Goal: Task Accomplishment & Management: Manage account settings

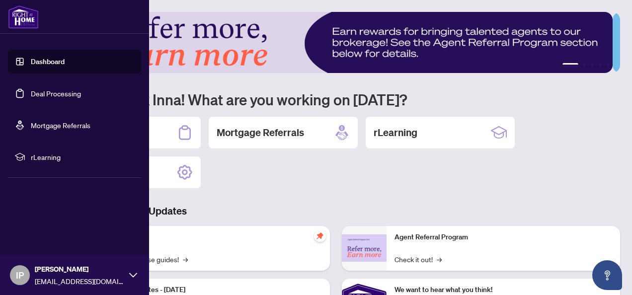
click at [25, 25] on img at bounding box center [23, 17] width 31 height 24
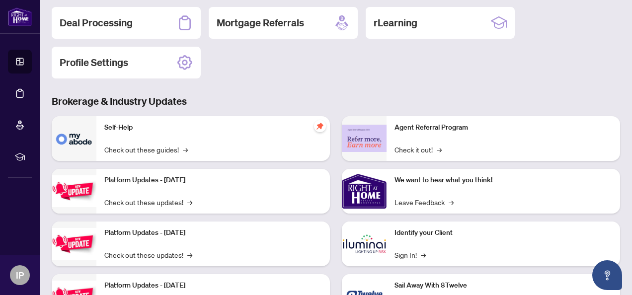
scroll to position [10, 0]
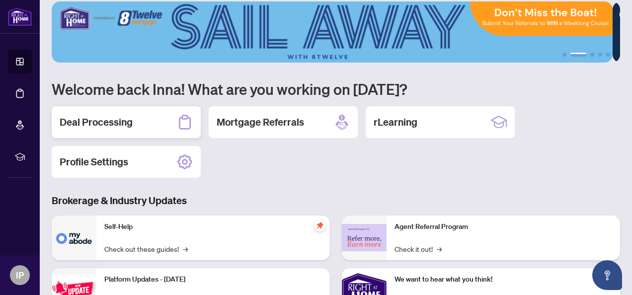
click at [139, 124] on div "Deal Processing" at bounding box center [126, 122] width 149 height 32
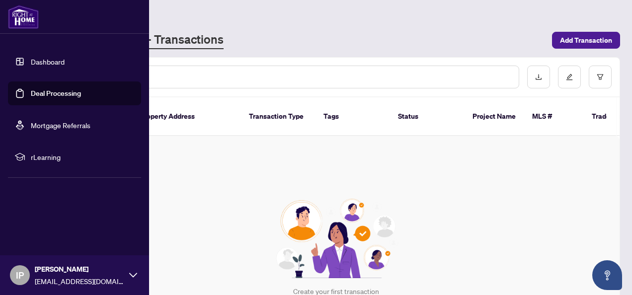
click at [57, 61] on link "Dashboard" at bounding box center [48, 61] width 34 height 9
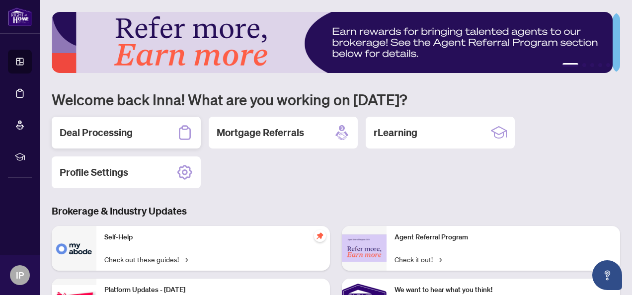
click at [106, 135] on h2 "Deal Processing" at bounding box center [96, 133] width 73 height 14
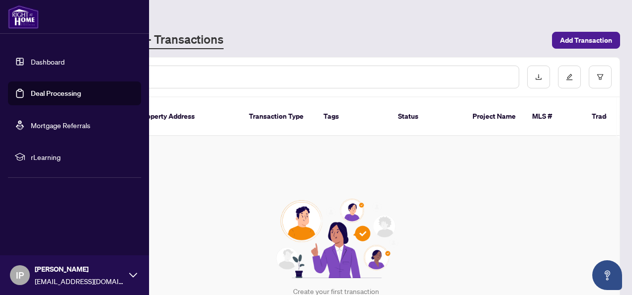
click at [31, 93] on link "Deal Processing" at bounding box center [56, 93] width 50 height 9
click at [54, 62] on link "Dashboard" at bounding box center [48, 61] width 34 height 9
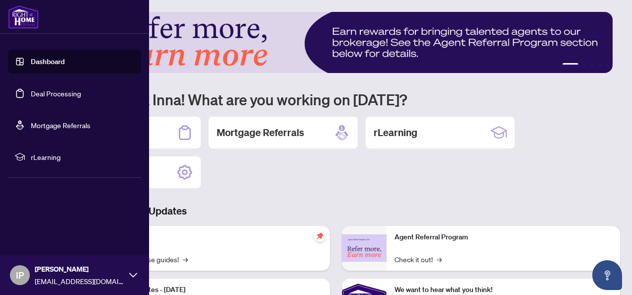
click at [60, 125] on link "Mortgage Referrals" at bounding box center [61, 125] width 60 height 9
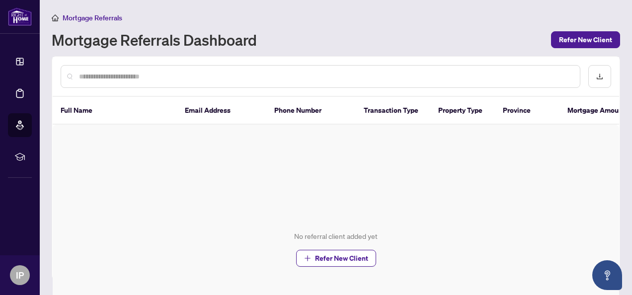
click at [229, 144] on div "No referral client added yet Refer New Client" at bounding box center [336, 249] width 567 height 248
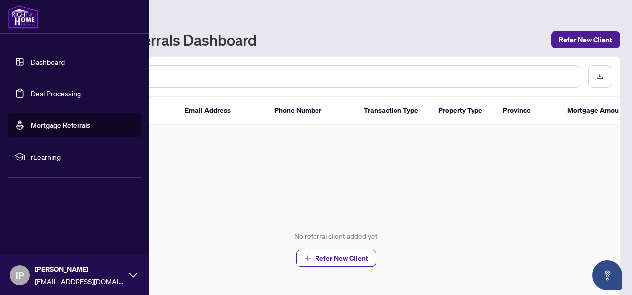
click at [56, 60] on link "Dashboard" at bounding box center [48, 61] width 34 height 9
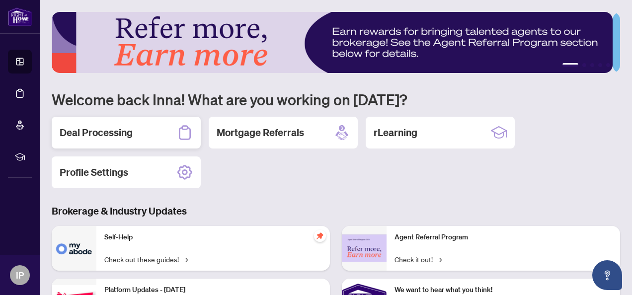
click at [192, 130] on icon at bounding box center [185, 133] width 16 height 16
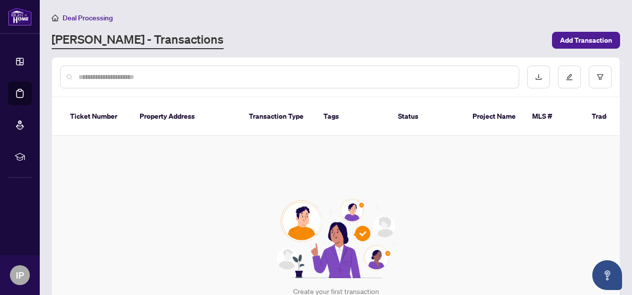
click at [594, 155] on div "Create your first transaction Add Transaction" at bounding box center [336, 260] width 568 height 248
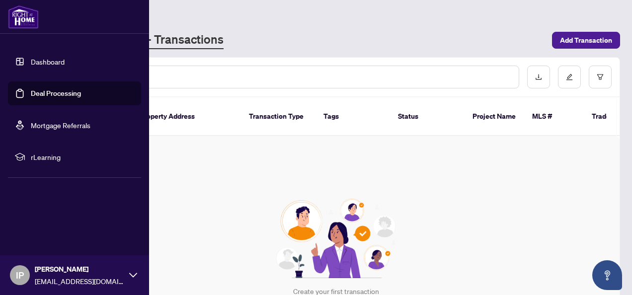
click at [57, 66] on link "Dashboard" at bounding box center [48, 61] width 34 height 9
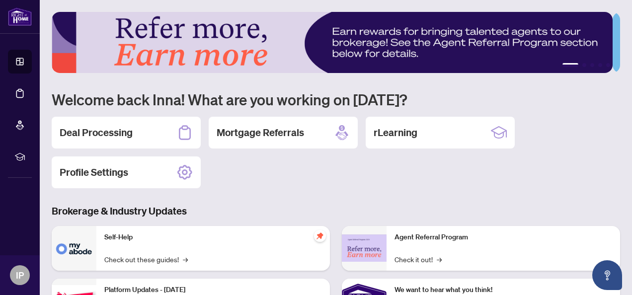
click at [412, 191] on div "1 2 3 4 5 Welcome back Inna! What are you working on today? Deal Processing Mor…" at bounding box center [336, 228] width 568 height 432
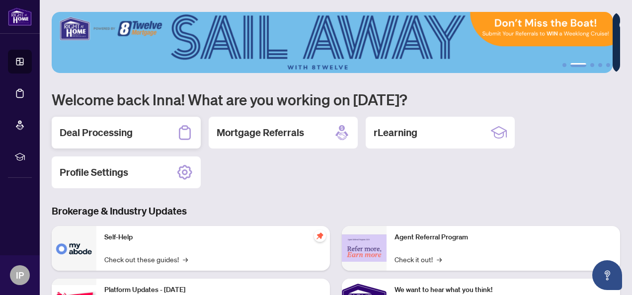
click at [187, 133] on icon at bounding box center [185, 133] width 16 height 16
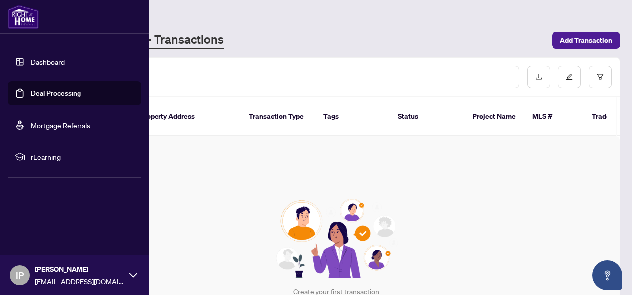
click at [39, 95] on link "Deal Processing" at bounding box center [56, 93] width 50 height 9
click at [51, 122] on link "Mortgage Referrals" at bounding box center [61, 125] width 60 height 9
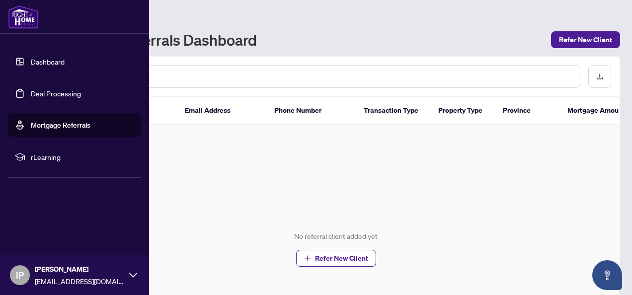
click at [62, 59] on link "Dashboard" at bounding box center [48, 61] width 34 height 9
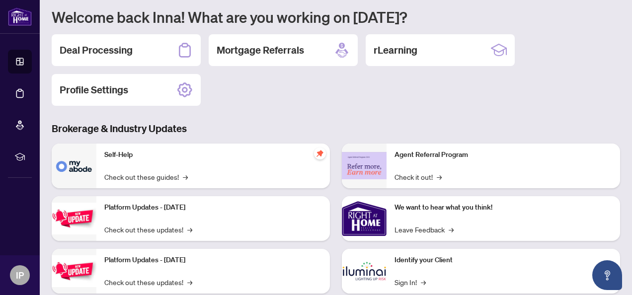
scroll to position [60, 0]
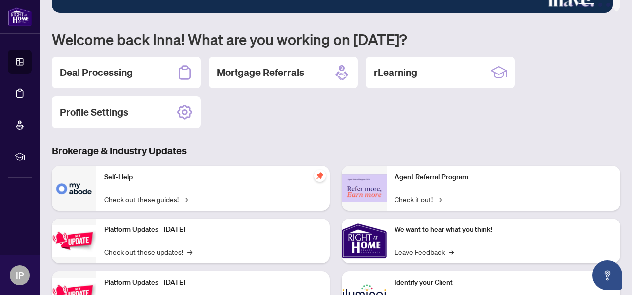
click at [213, 192] on div "Self-Help Check out these guides! →" at bounding box center [213, 188] width 234 height 45
click at [171, 199] on link "Check out these guides! →" at bounding box center [145, 199] width 83 height 11
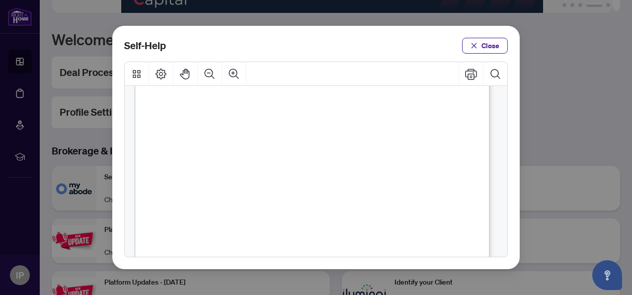
scroll to position [630, 0]
click at [294, 195] on span "PDF" at bounding box center [294, 195] width 13 height 10
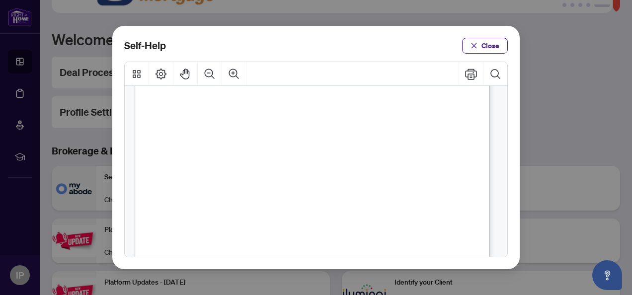
click at [294, 194] on span "PDF" at bounding box center [294, 195] width 13 height 10
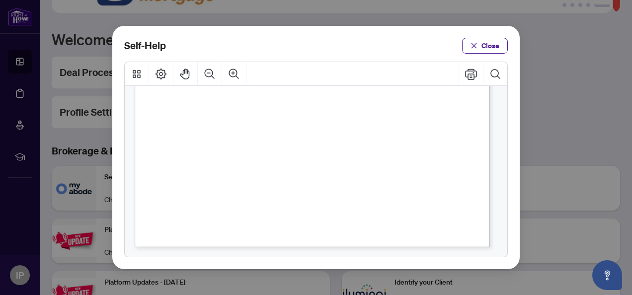
click at [487, 44] on span "Close" at bounding box center [491, 46] width 18 height 16
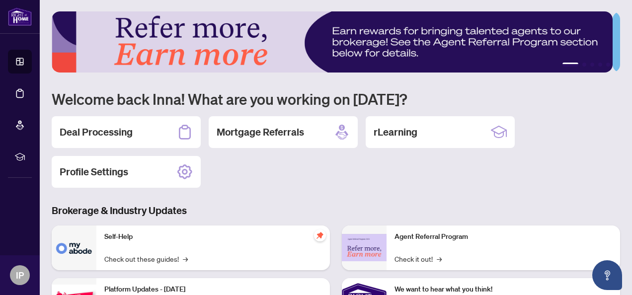
scroll to position [0, 0]
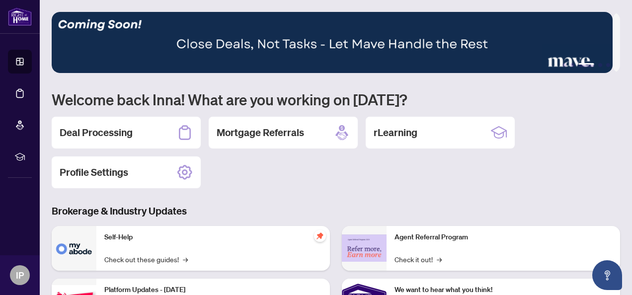
click at [276, 166] on div "Deal Processing Mortgage Referrals rLearning Profile Settings" at bounding box center [336, 153] width 568 height 72
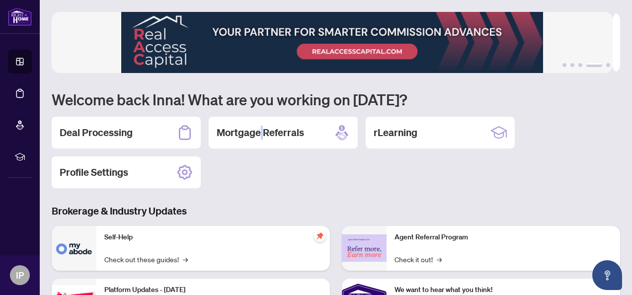
click at [261, 169] on div "Deal Processing Mortgage Referrals rLearning Profile Settings" at bounding box center [336, 153] width 568 height 72
click at [252, 179] on div "Deal Processing Mortgage Referrals rLearning Profile Settings" at bounding box center [336, 153] width 568 height 72
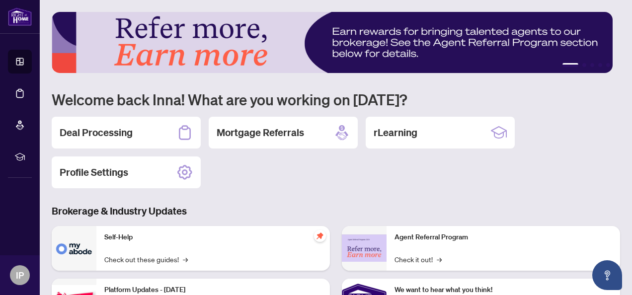
scroll to position [149, 0]
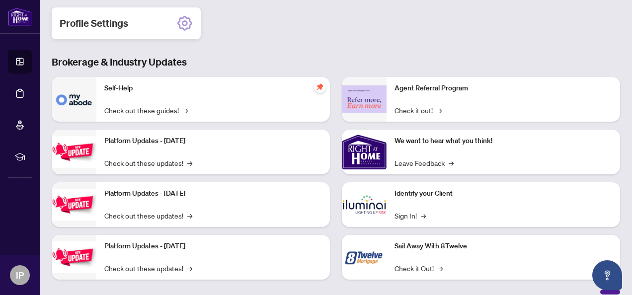
click at [185, 20] on icon at bounding box center [185, 23] width 6 height 6
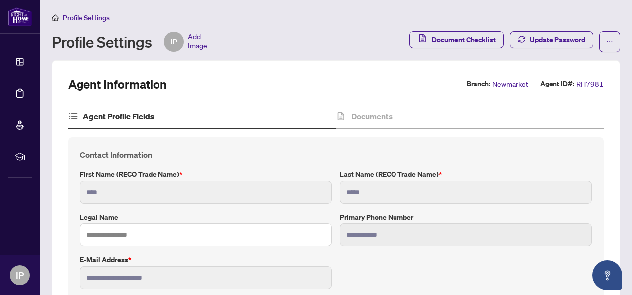
type input "****"
type input "**********"
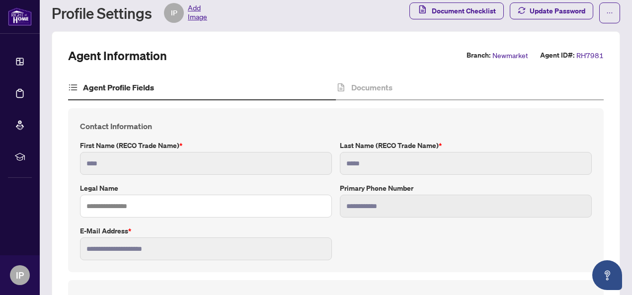
scroll to position [50, 0]
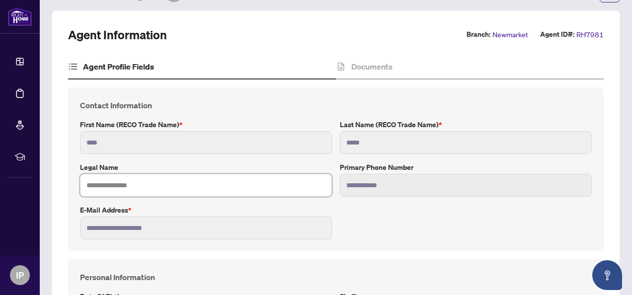
click at [119, 181] on input "text" at bounding box center [206, 185] width 252 height 23
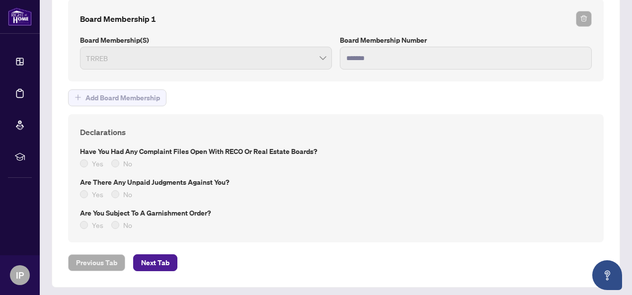
scroll to position [824, 0]
click at [157, 260] on span "Next Tab" at bounding box center [155, 262] width 28 height 16
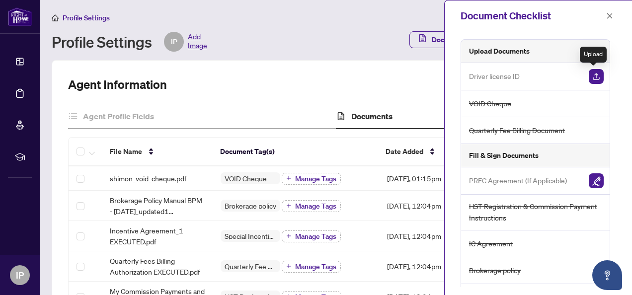
click at [594, 78] on img "button" at bounding box center [596, 76] width 15 height 15
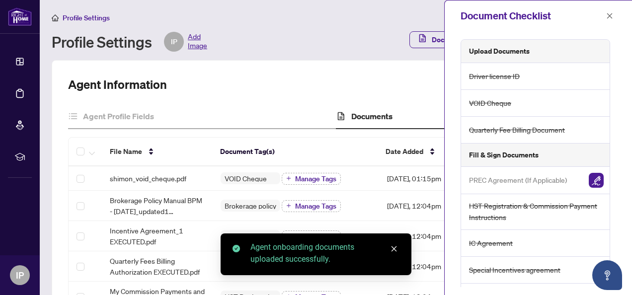
click at [396, 246] on icon "close" at bounding box center [394, 248] width 7 height 7
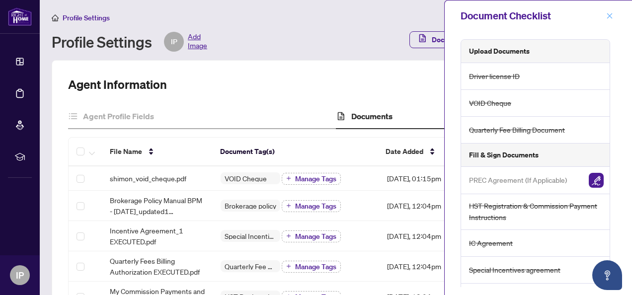
click at [612, 15] on icon "close" at bounding box center [609, 15] width 7 height 7
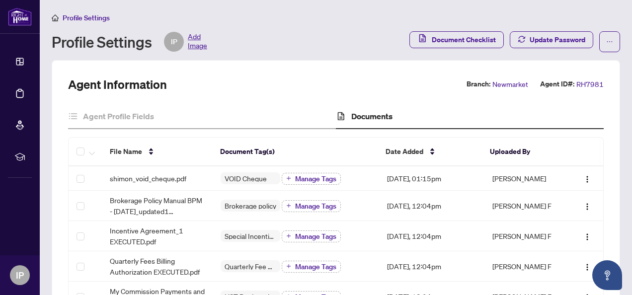
click at [69, 17] on span "Profile Settings" at bounding box center [86, 17] width 47 height 9
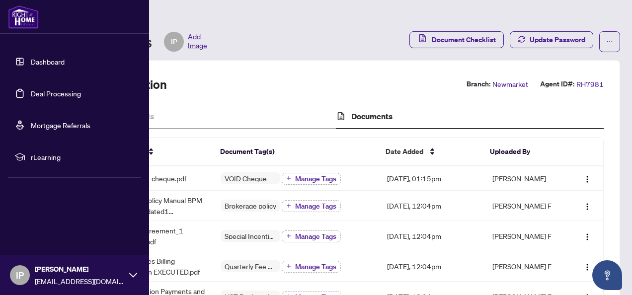
click at [34, 59] on link "Dashboard" at bounding box center [48, 61] width 34 height 9
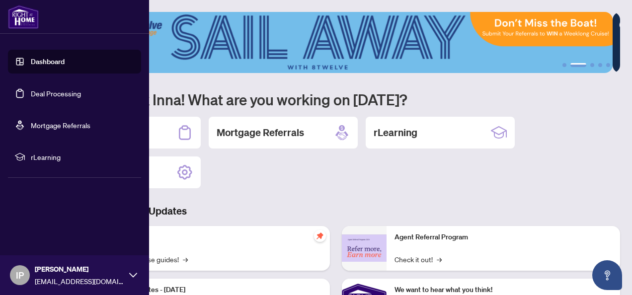
click at [31, 121] on link "Mortgage Referrals" at bounding box center [61, 125] width 60 height 9
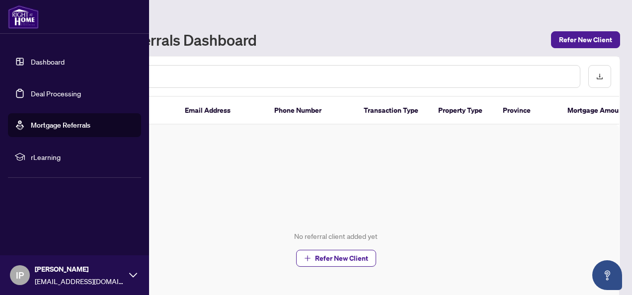
click at [45, 90] on link "Deal Processing" at bounding box center [56, 93] width 50 height 9
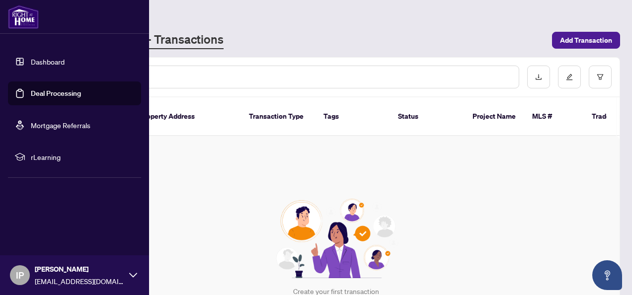
click at [31, 60] on link "Dashboard" at bounding box center [48, 61] width 34 height 9
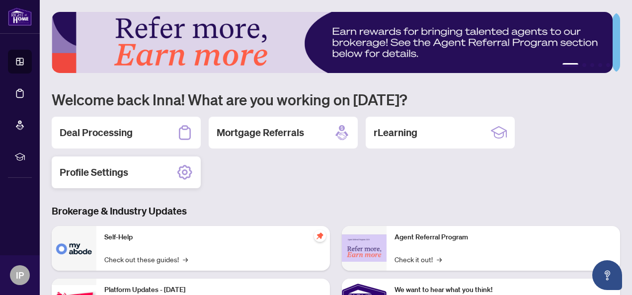
click at [98, 172] on h2 "Profile Settings" at bounding box center [94, 172] width 69 height 14
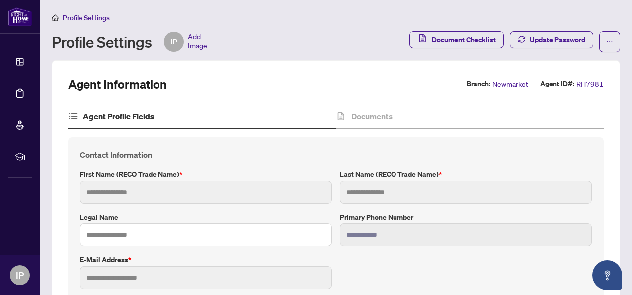
type input "****"
type input "*****"
type input "**********"
type input "*********"
type input "**********"
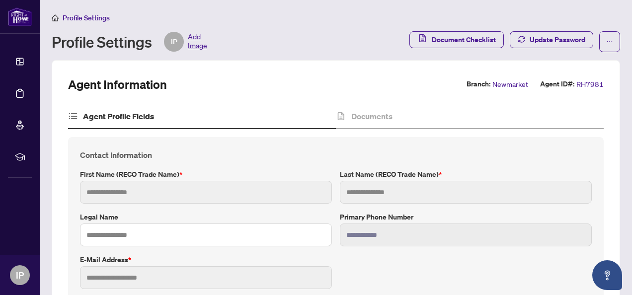
type input "*******"
type input "****"
type input "**********"
